Goal: Information Seeking & Learning: Check status

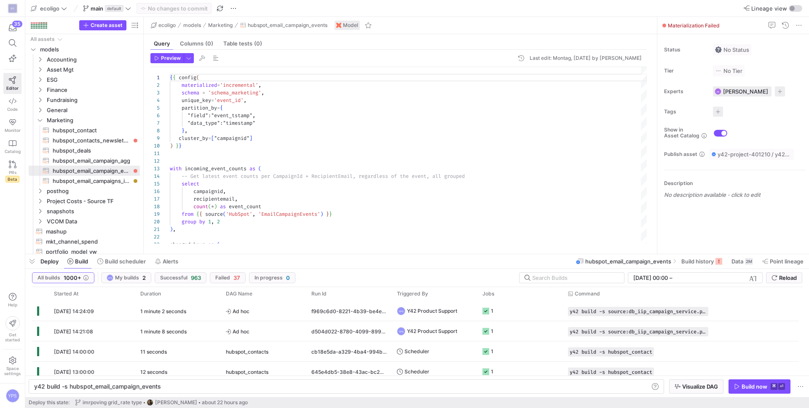
scroll to position [0, 126]
click at [32, 258] on span "button" at bounding box center [31, 261] width 13 height 14
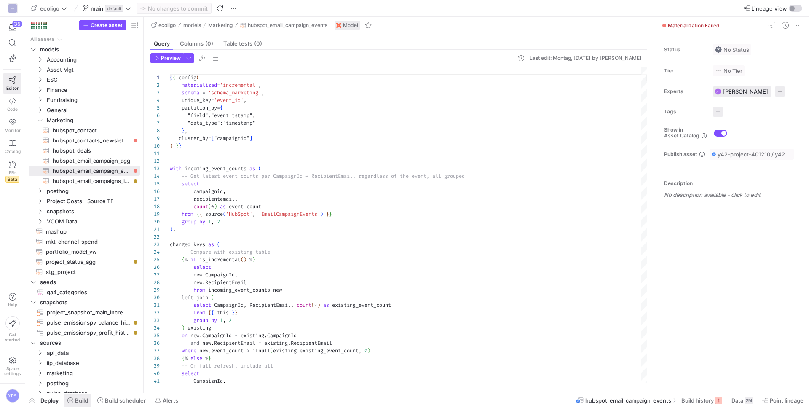
click at [78, 399] on span "Build" at bounding box center [81, 400] width 13 height 7
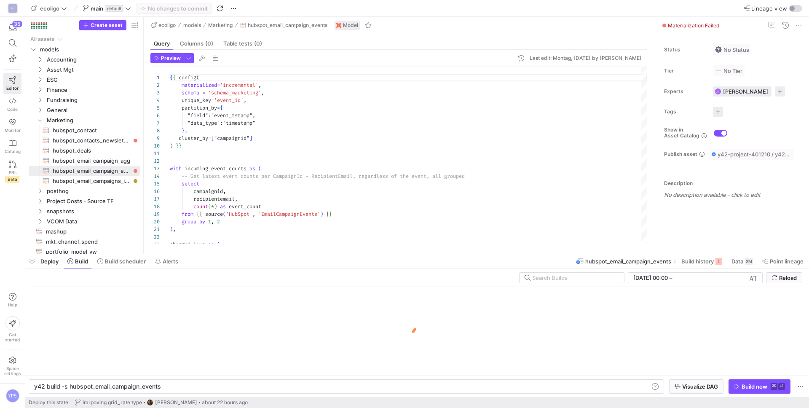
scroll to position [0, 126]
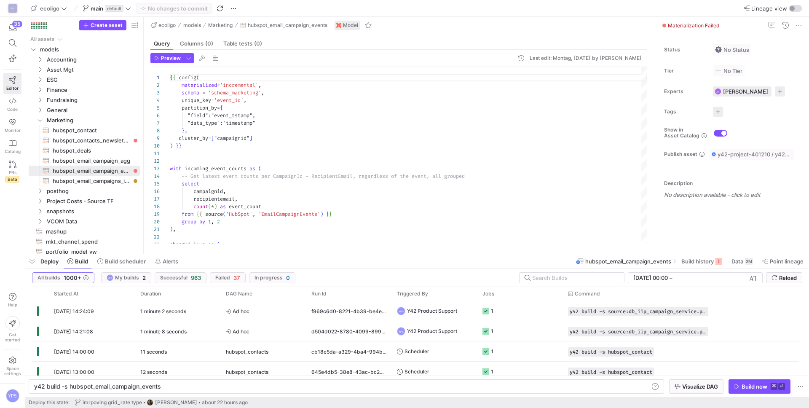
click at [557, 271] on y42-orchestration-build "All builds 1000+ YPS My builds 2 Successful 963 Failed 37 In progress 0 [DATE] …" at bounding box center [417, 333] width 784 height 128
click at [555, 273] on div at bounding box center [574, 278] width 85 height 10
click at [553, 275] on input "text" at bounding box center [574, 277] width 85 height 7
paste input "2b5734ae-d751-4a6f-b8d5-b5851fd9198f"
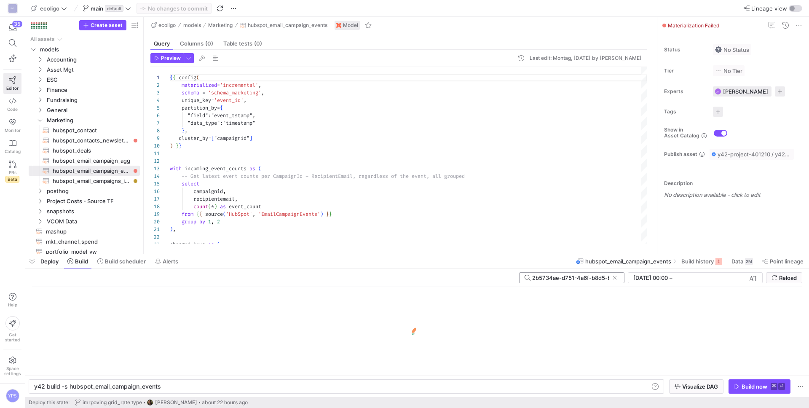
scroll to position [0, 35]
drag, startPoint x: 533, startPoint y: 276, endPoint x: 518, endPoint y: 277, distance: 14.4
click at [519, 277] on div "2b5734ae-d751-4a6f-b8d5-b5851fd9198f" at bounding box center [571, 277] width 105 height 11
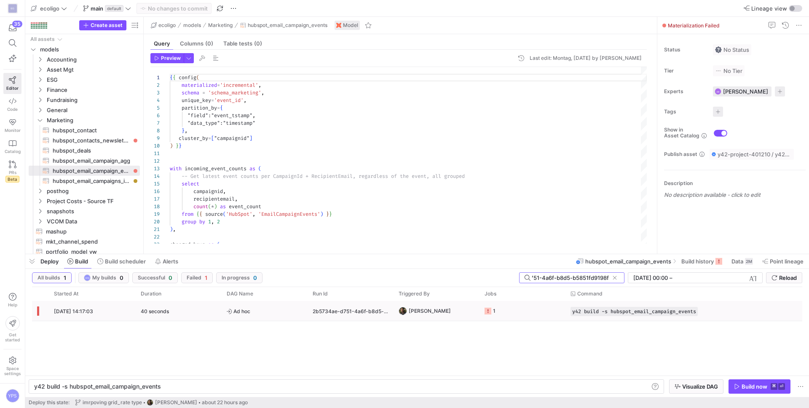
type input "2b5734ae-d751-4a6f-b8d5-b5851fd9198f"
click at [343, 308] on div "2b5734ae-d751-4a6f-b8d5-b5851fd9198f" at bounding box center [351, 311] width 86 height 20
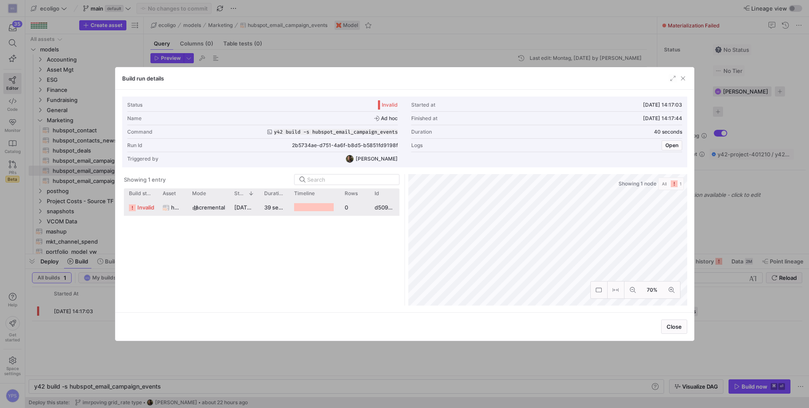
click at [225, 209] on div "incremental" at bounding box center [208, 207] width 42 height 16
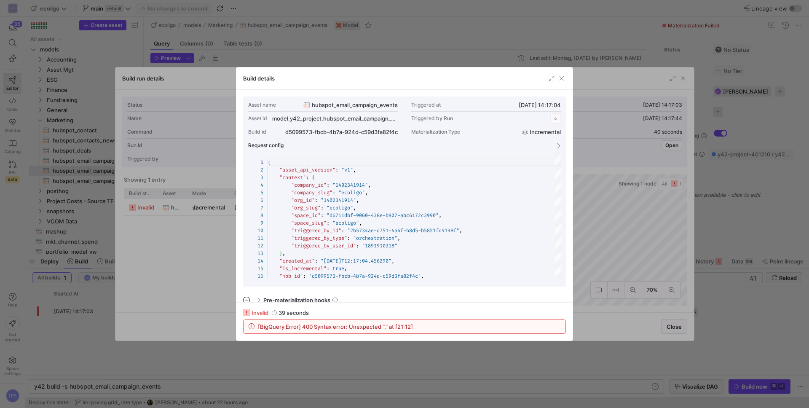
scroll to position [76, 0]
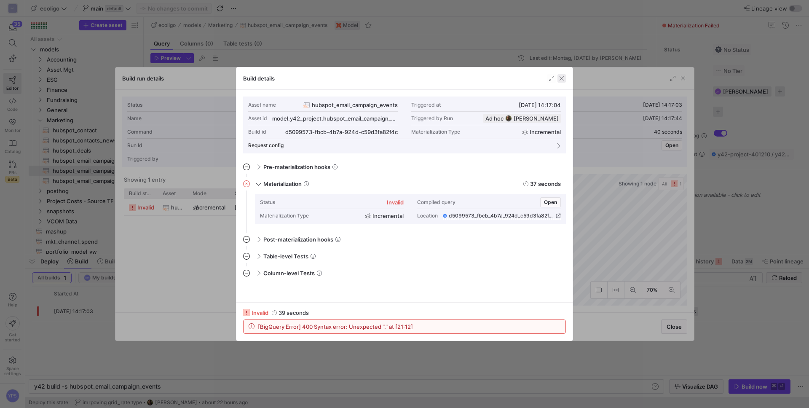
click at [563, 78] on span "button" at bounding box center [561, 78] width 8 height 8
click at [392, 119] on span "button" at bounding box center [393, 118] width 8 height 8
click at [686, 79] on div at bounding box center [404, 204] width 809 height 408
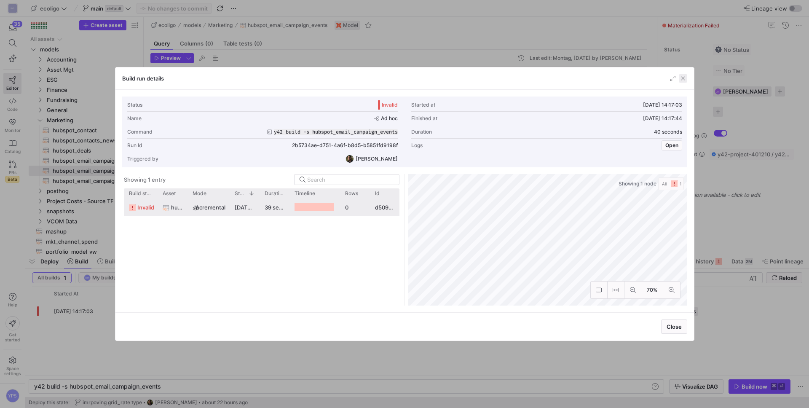
click at [680, 80] on span "button" at bounding box center [683, 78] width 8 height 8
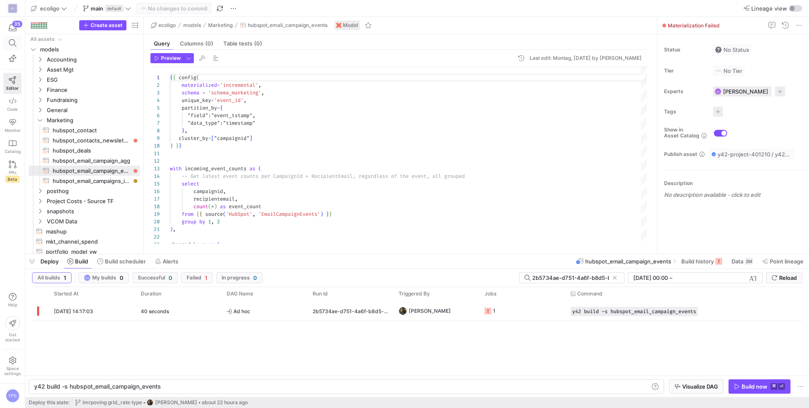
click at [14, 39] on icon at bounding box center [13, 43] width 8 height 8
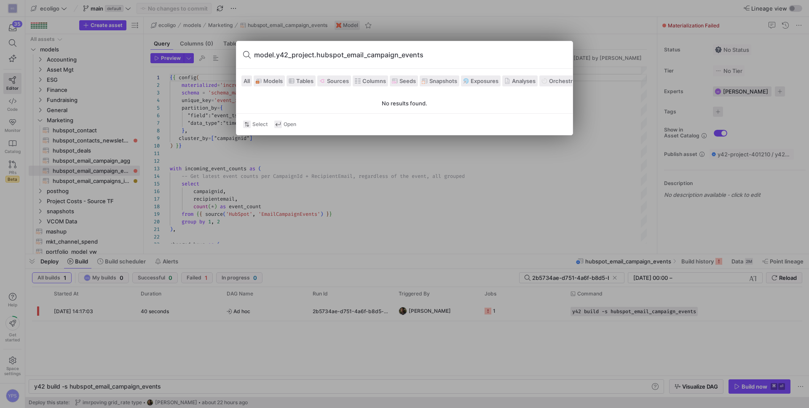
drag, startPoint x: 278, startPoint y: 56, endPoint x: 238, endPoint y: 56, distance: 39.6
click at [238, 56] on div "model.y42_project.hubspot_email_campaign_events" at bounding box center [404, 54] width 336 height 27
drag, startPoint x: 276, startPoint y: 56, endPoint x: 231, endPoint y: 57, distance: 44.2
click at [231, 57] on div "model.y42_project.hubspot_email_campaign_events All Models Tables Sources Colum…" at bounding box center [404, 204] width 809 height 408
drag, startPoint x: 295, startPoint y: 55, endPoint x: 221, endPoint y: 53, distance: 73.8
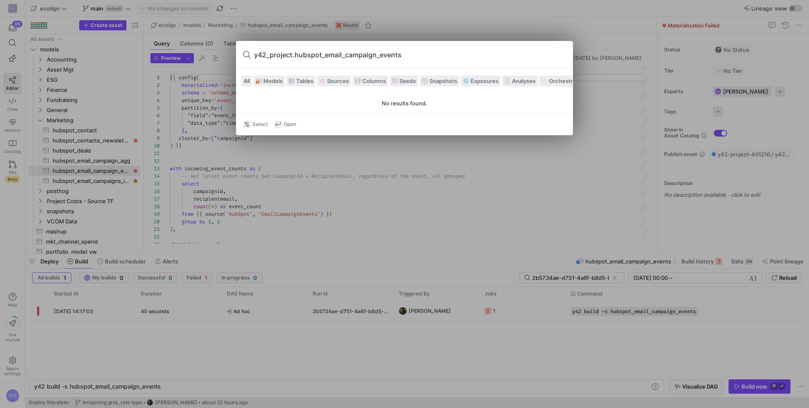
click at [221, 53] on div "y42_project.hubspot_email_campaign_events All Models Tables Sources Columns See…" at bounding box center [404, 204] width 809 height 408
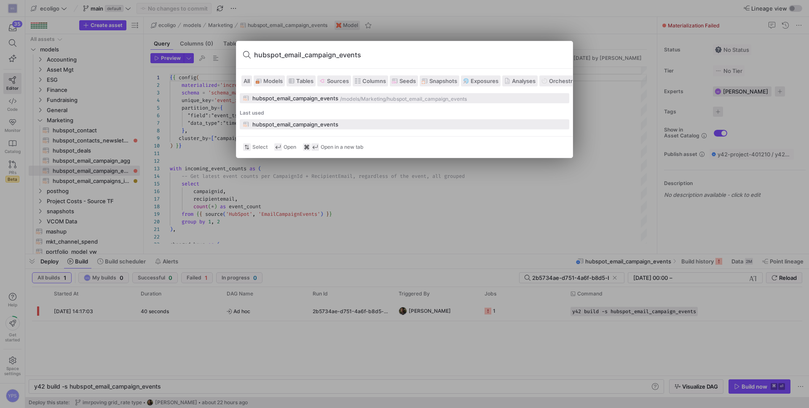
type input "hubspot_email_campaign_events"
click at [306, 124] on div "hubspot_email_campaign_events" at bounding box center [295, 124] width 86 height 7
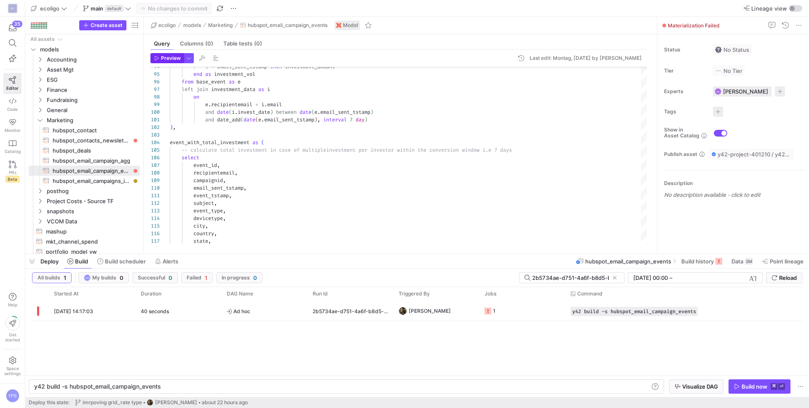
click at [169, 55] on span "Preview" at bounding box center [171, 58] width 20 height 6
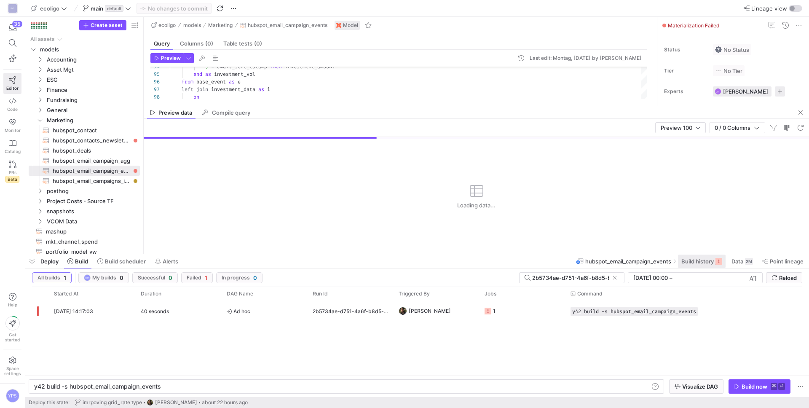
click at [713, 259] on span "Build history" at bounding box center [701, 261] width 41 height 7
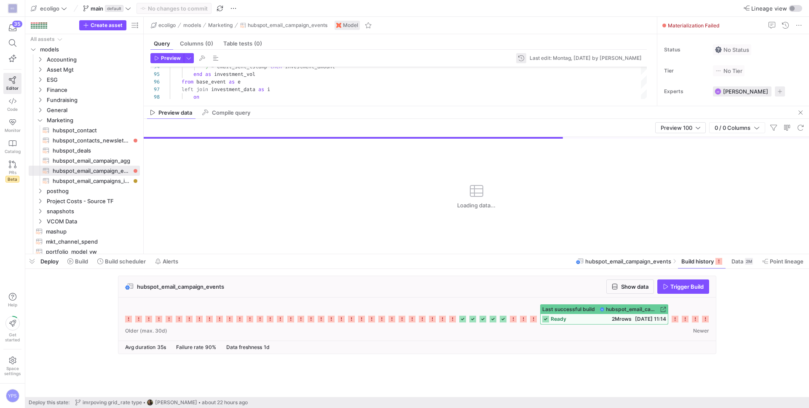
click at [516, 60] on span "button" at bounding box center [521, 58] width 10 height 10
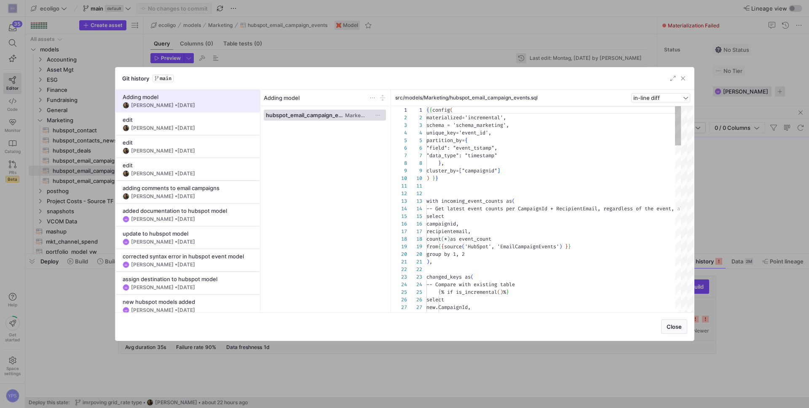
scroll to position [76, 0]
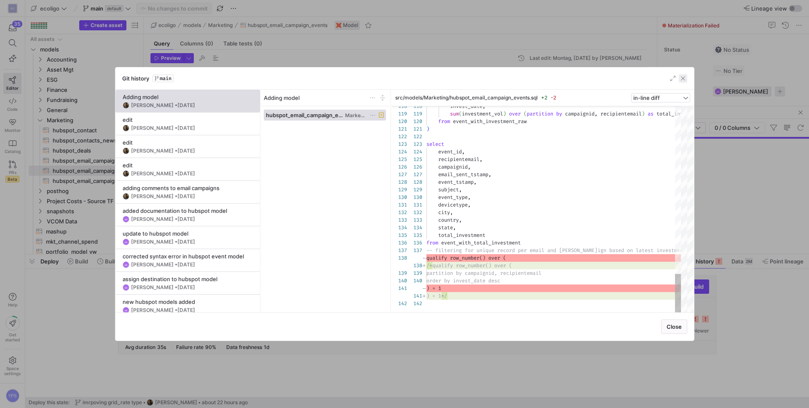
click at [683, 76] on span "button" at bounding box center [683, 78] width 8 height 8
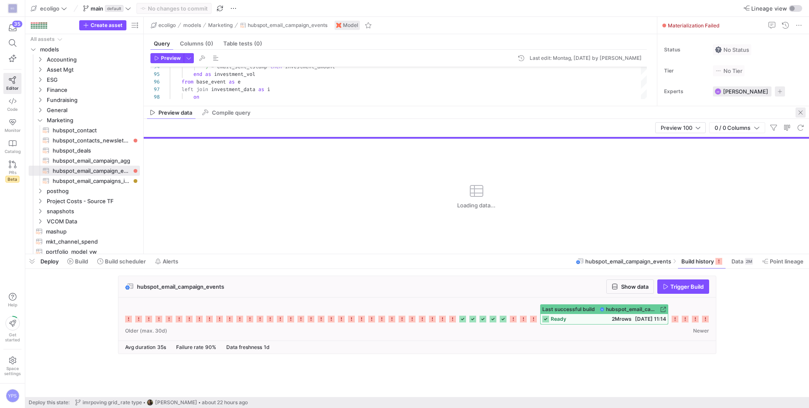
drag, startPoint x: 799, startPoint y: 112, endPoint x: 762, endPoint y: 119, distance: 37.9
click at [800, 112] on span "button" at bounding box center [801, 112] width 10 height 10
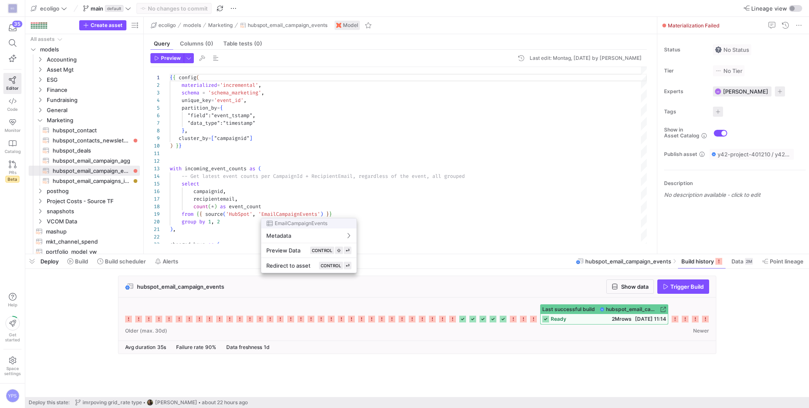
click at [249, 177] on div at bounding box center [404, 204] width 809 height 408
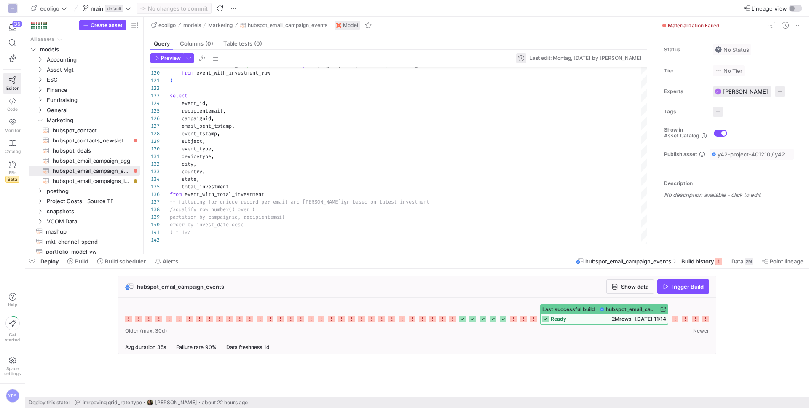
click at [516, 54] on span "button" at bounding box center [521, 58] width 10 height 10
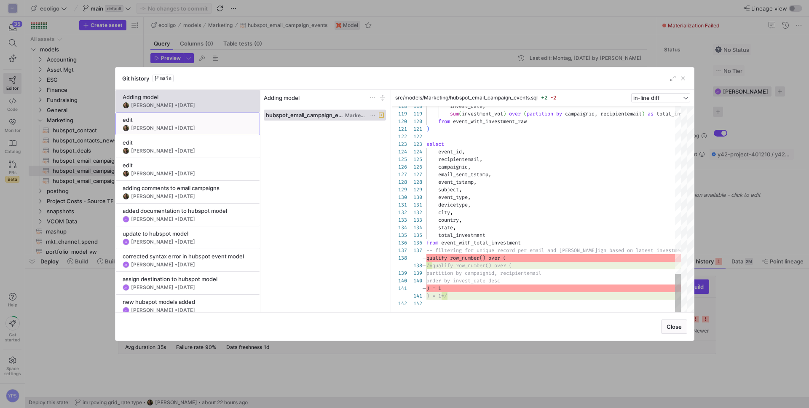
click at [219, 121] on div "edit" at bounding box center [188, 119] width 130 height 7
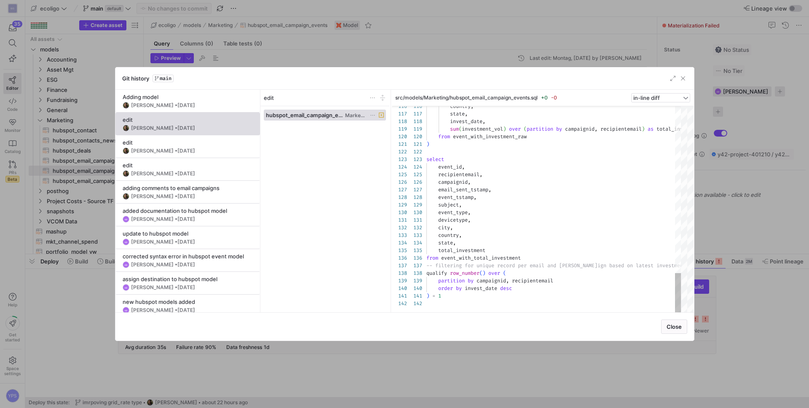
click at [532, 335] on div "Close" at bounding box center [404, 326] width 579 height 28
click at [685, 75] on span "button" at bounding box center [683, 78] width 8 height 8
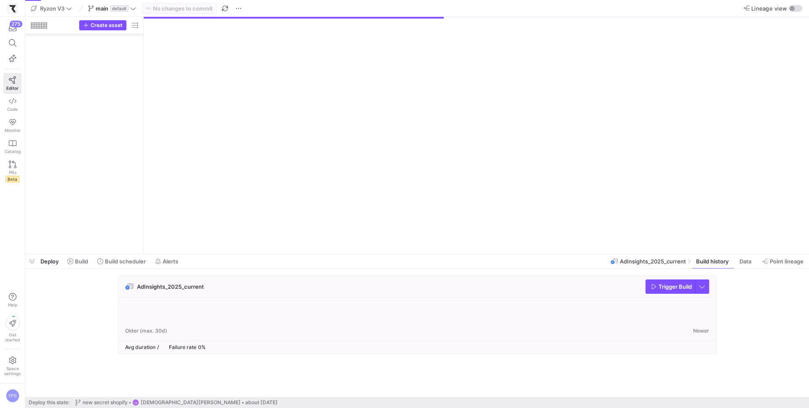
scroll to position [1297, 0]
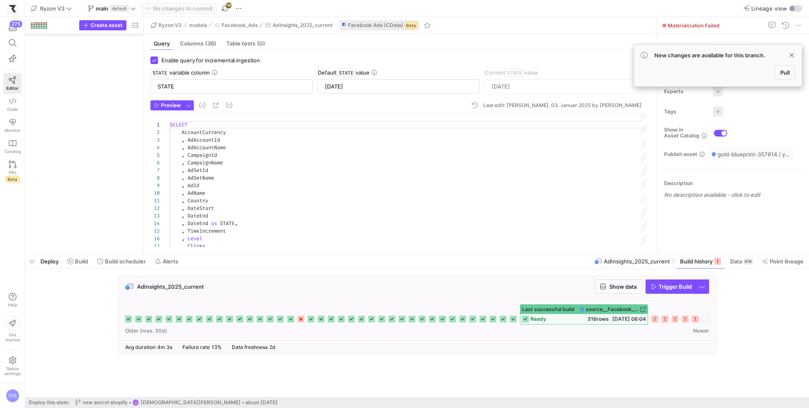
scroll to position [76, 0]
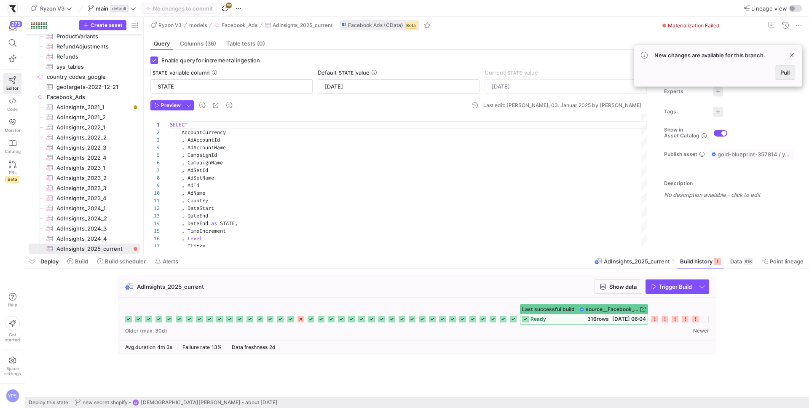
click at [785, 77] on span at bounding box center [784, 72] width 19 height 13
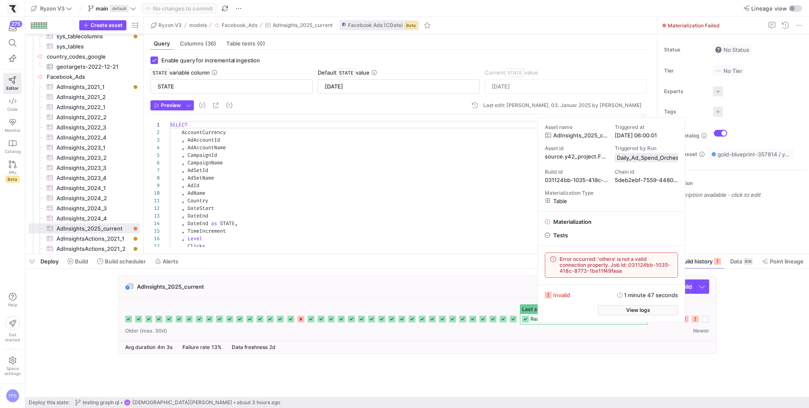
click at [638, 345] on y42-job-history-stats "Avg duration 4m 3s Failure rate 13% Data freshness 2d" at bounding box center [420, 347] width 591 height 6
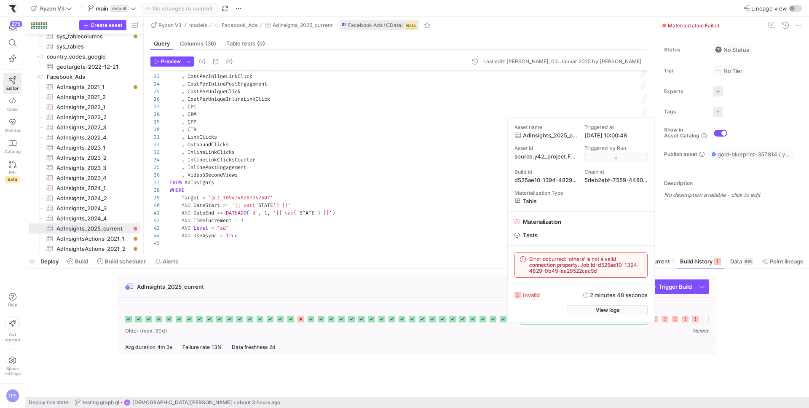
scroll to position [38, 70]
click at [286, 173] on div ", CostPerEstimatedAdRecallers , CostPerInlineLinkClick , CostPerInlinePostEngag…" at bounding box center [408, 73] width 477 height 348
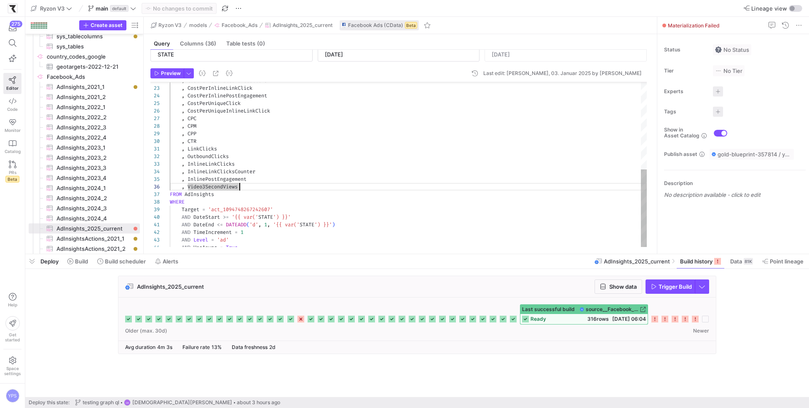
scroll to position [44, 0]
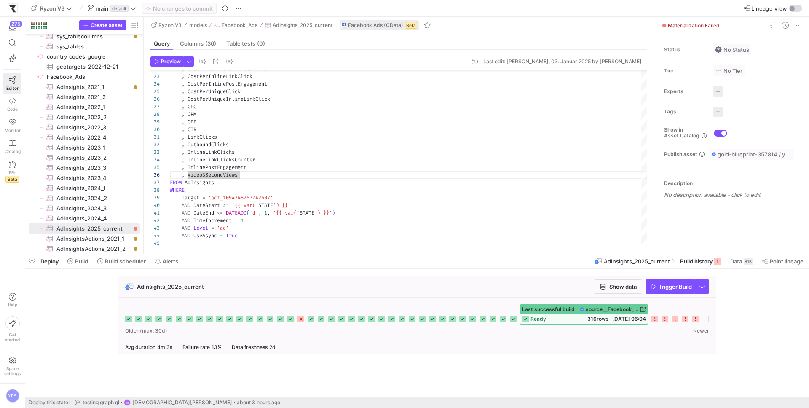
click at [657, 321] on icon at bounding box center [654, 319] width 7 height 7
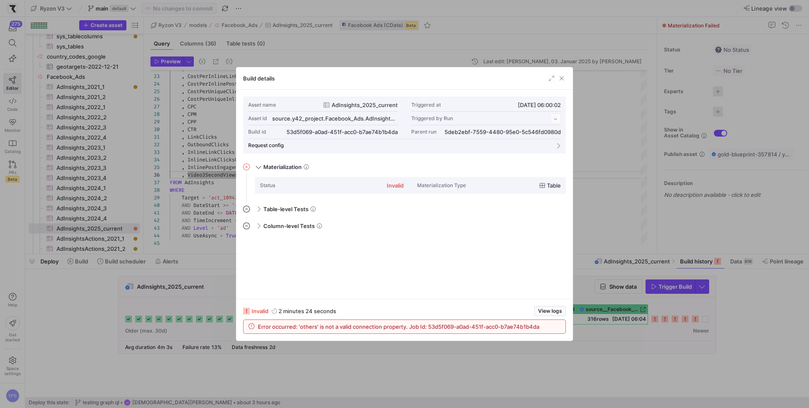
scroll to position [76, 0]
click at [547, 310] on span "View logs" at bounding box center [550, 311] width 24 height 6
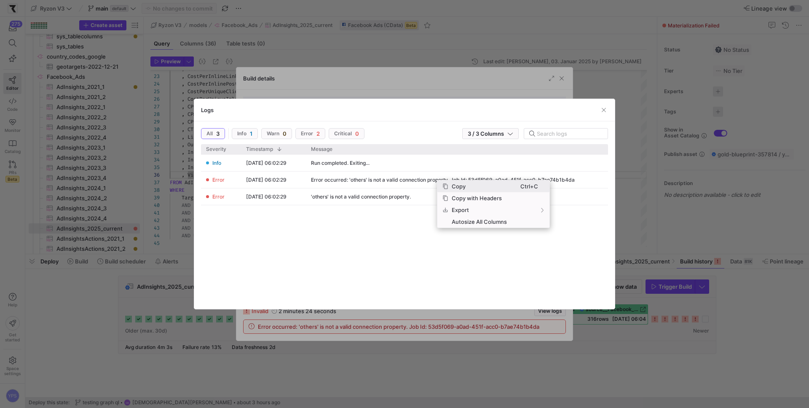
click at [461, 186] on span "Copy" at bounding box center [484, 186] width 72 height 12
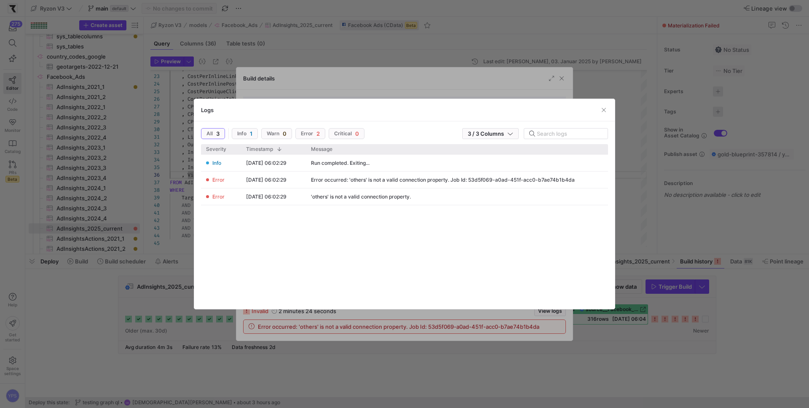
click at [341, 323] on div at bounding box center [404, 204] width 809 height 408
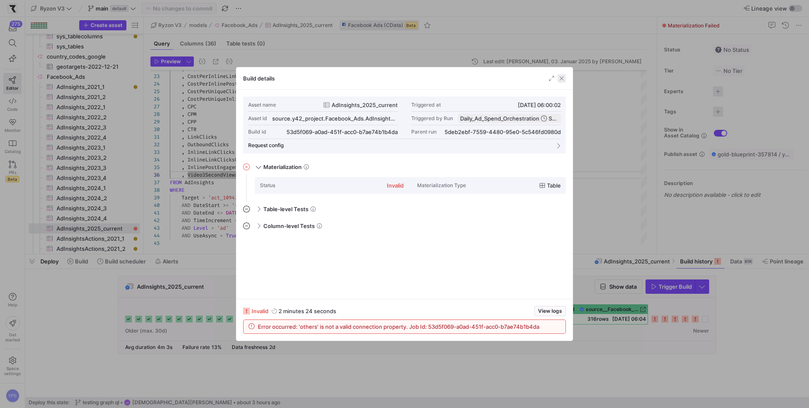
click at [563, 80] on span "button" at bounding box center [561, 78] width 8 height 8
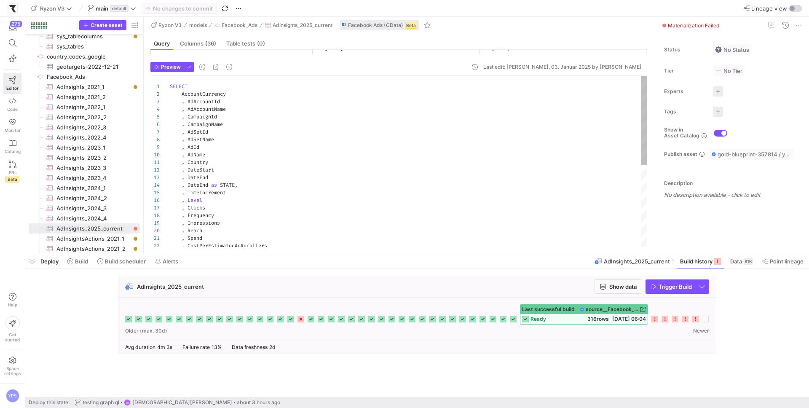
scroll to position [0, 0]
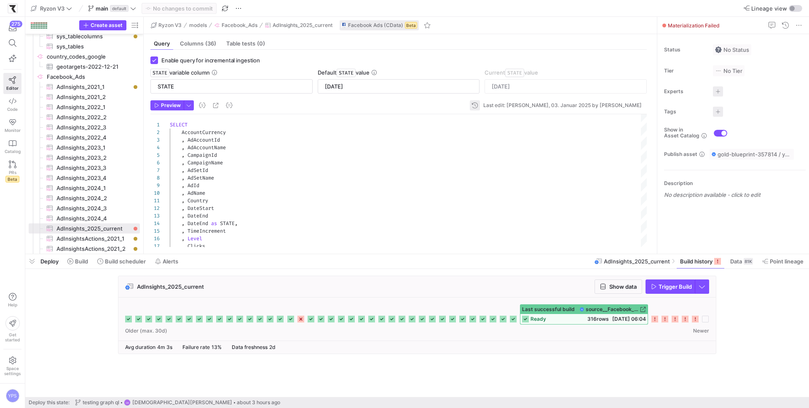
click at [480, 107] on span "button" at bounding box center [475, 105] width 10 height 10
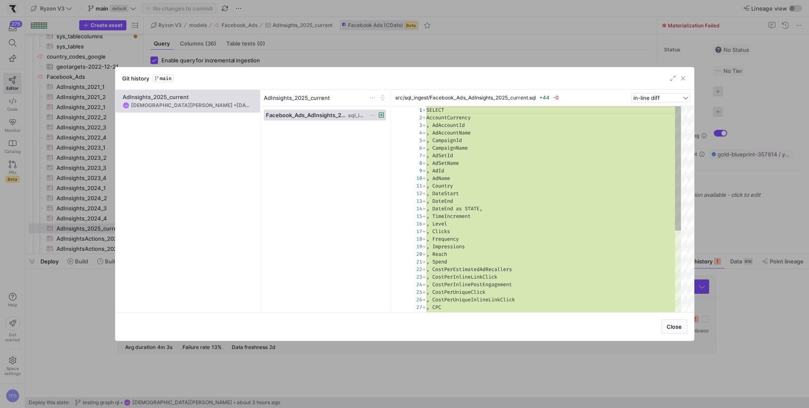
scroll to position [76, 0]
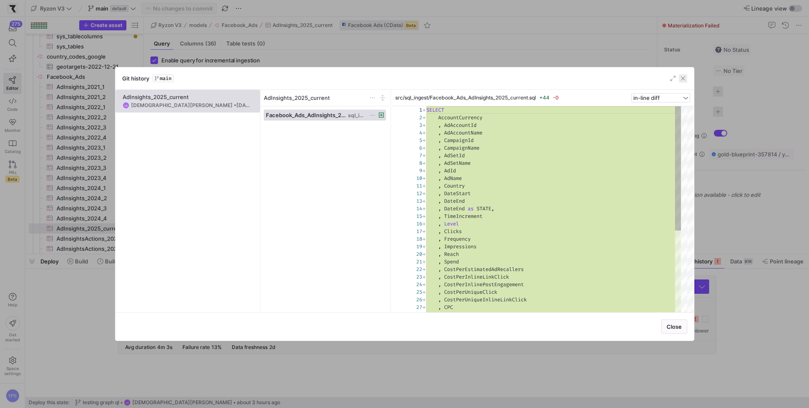
click at [687, 76] on span "button" at bounding box center [683, 78] width 8 height 8
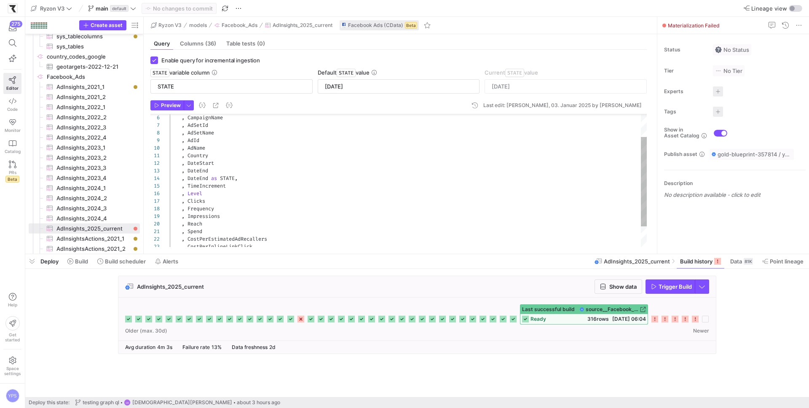
scroll to position [44, 0]
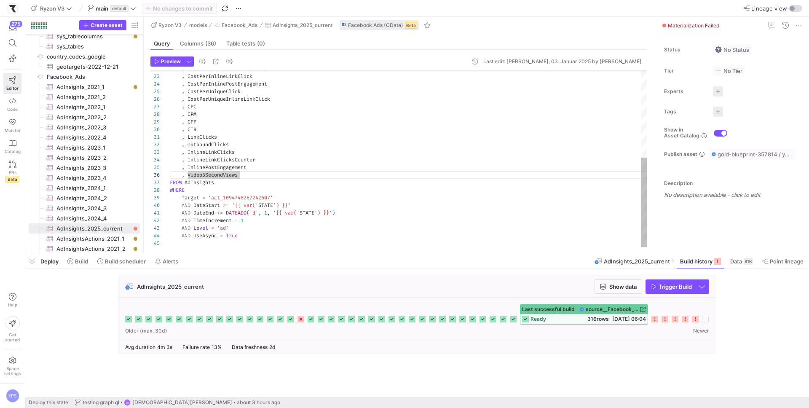
click at [406, 134] on div ", CostPerEstimatedAdRecallers , CostPerInlineLinkClick , CostPerInlinePostEngag…" at bounding box center [408, 73] width 477 height 348
click at [316, 166] on div ", CostPerEstimatedAdRecallers , CostPerInlineLinkClick , CostPerInlinePostEngag…" at bounding box center [408, 73] width 477 height 348
drag, startPoint x: 398, startPoint y: 207, endPoint x: 400, endPoint y: 202, distance: 5.5
click at [398, 207] on div ", CostPerEstimatedAdRecallers , CostPerInlineLinkClick , CostPerInlinePostEngag…" at bounding box center [408, 73] width 477 height 348
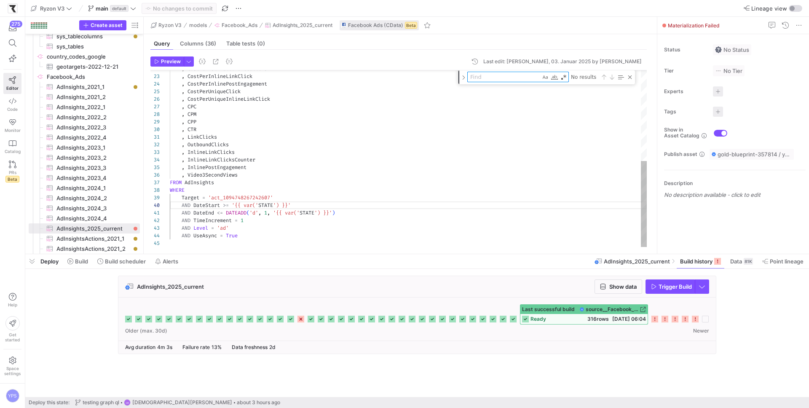
type textarea "SELECT AccountCurrency , AdAccountId , AdAccountName , CampaignId , CampaignNam…"
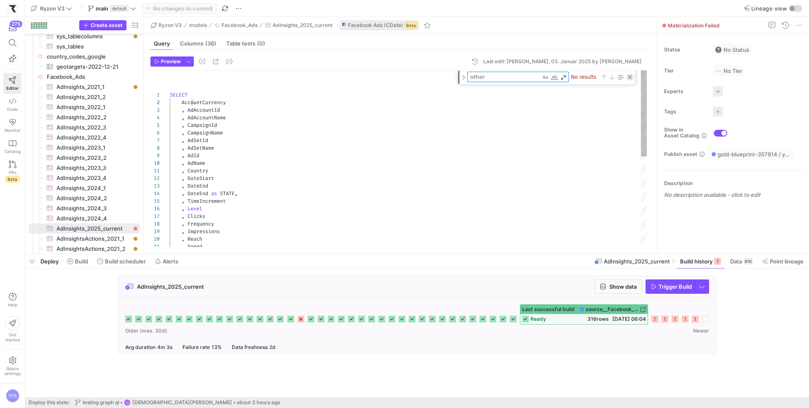
type textarea "other"
click at [628, 79] on div "Close (Escape)" at bounding box center [630, 77] width 7 height 7
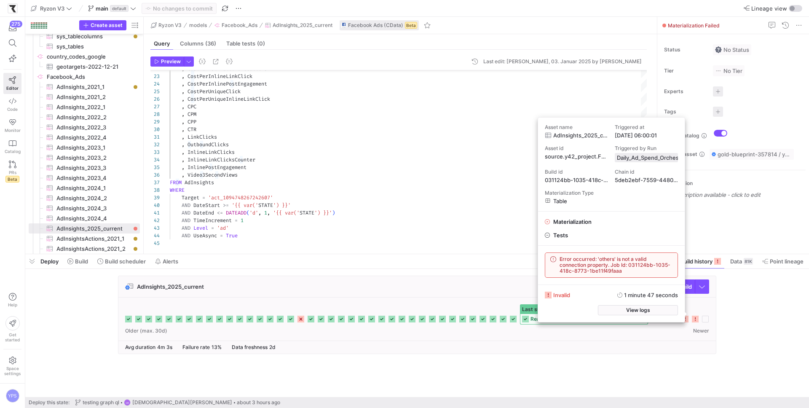
drag, startPoint x: 612, startPoint y: 263, endPoint x: 622, endPoint y: 275, distance: 15.5
click at [622, 275] on div "Error occurred: 'others' is not a valid connection property. Job Id: 031124bb-1…" at bounding box center [611, 265] width 132 height 24
copy span "Job Id: 031124bb-1035-418c-8773-1be11f49faaa"
